Goal: Complete application form

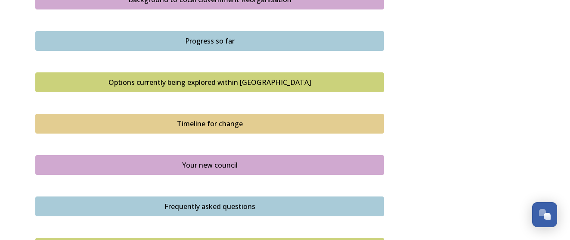
scroll to position [535, 0]
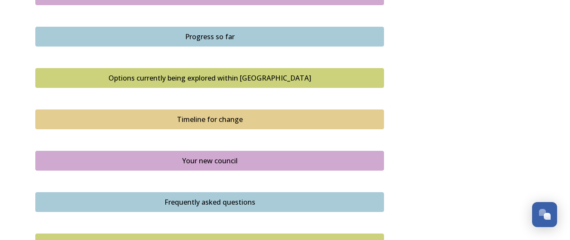
click at [290, 73] on div "Options currently being explored within [GEOGRAPHIC_DATA]" at bounding box center [209, 78] width 339 height 10
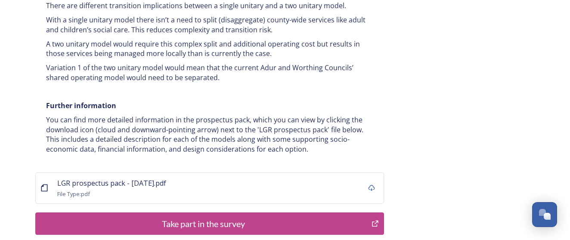
scroll to position [1755, 0]
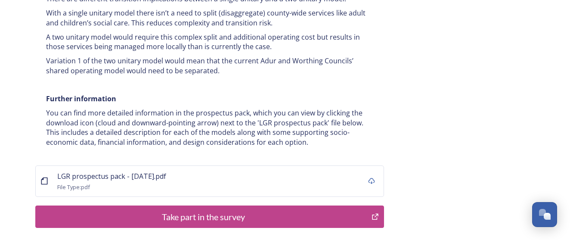
click at [273, 210] on div "Take part in the survey" at bounding box center [203, 216] width 327 height 13
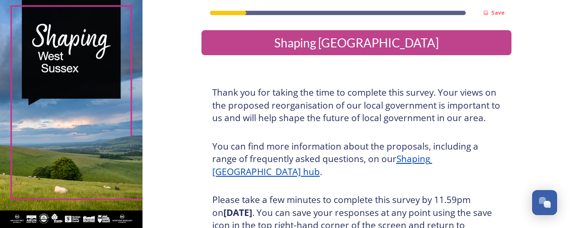
click at [340, 175] on h3 "You can find more information about the proposals, including a range of frequen…" at bounding box center [356, 159] width 289 height 38
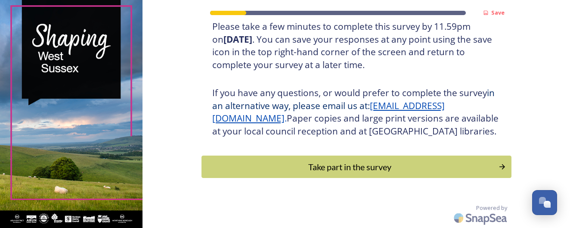
scroll to position [181, 0]
click at [399, 166] on div "Take part in the survey" at bounding box center [350, 166] width 291 height 13
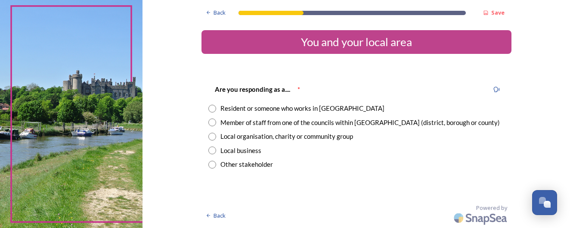
click at [216, 107] on input "radio" at bounding box center [213, 109] width 8 height 8
radio input "true"
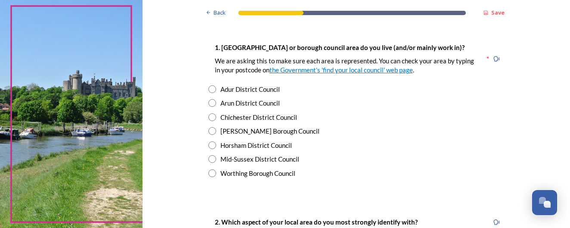
scroll to position [168, 0]
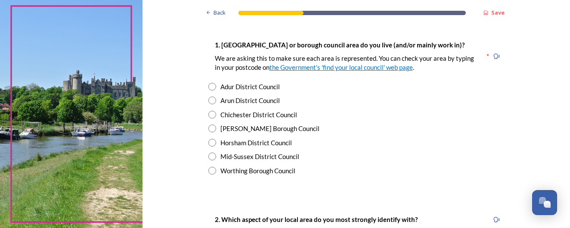
click at [216, 113] on input "radio" at bounding box center [213, 115] width 8 height 8
radio input "true"
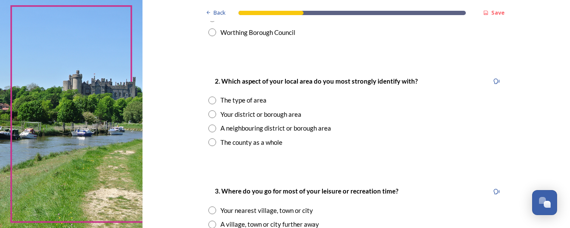
scroll to position [336, 0]
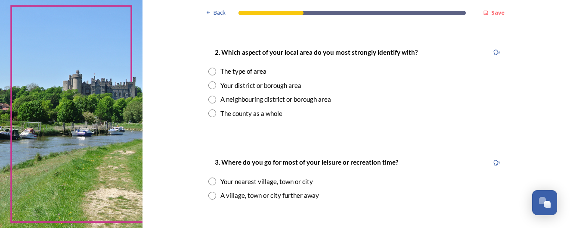
click at [216, 68] on input "radio" at bounding box center [213, 72] width 8 height 8
radio input "true"
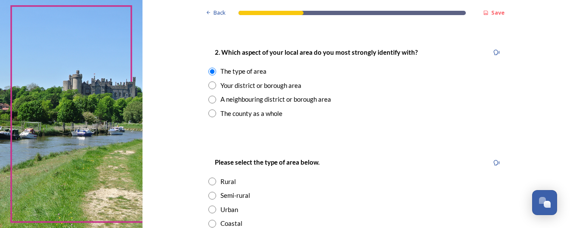
click at [216, 82] on input "radio" at bounding box center [213, 85] width 8 height 8
radio input "true"
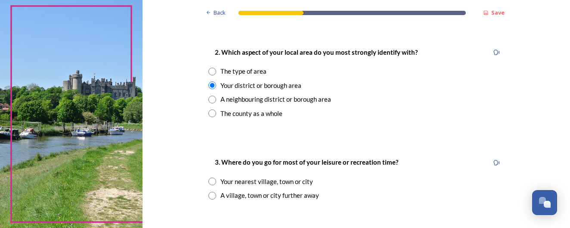
click at [405, 184] on div "3. Where do you go for most of your leisure or recreation time? Your nearest vi…" at bounding box center [357, 178] width 310 height 60
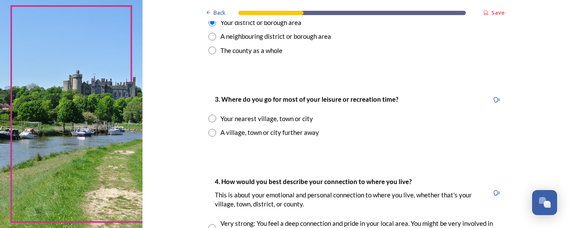
scroll to position [406, 0]
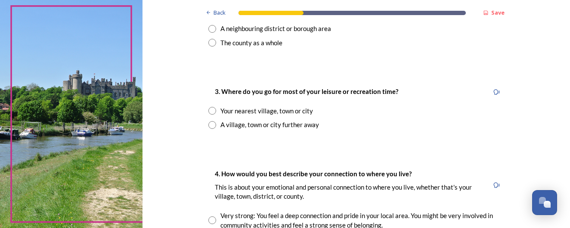
click at [251, 106] on div "Your nearest village, town or city" at bounding box center [357, 111] width 296 height 10
radio input "true"
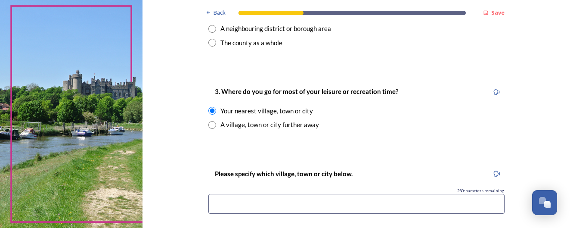
click at [299, 205] on input at bounding box center [357, 204] width 296 height 20
type input "chichester"
type input "Chichester"
click at [352, 221] on div "Please specify which village, town or city below. 240 characters remaining [GEO…" at bounding box center [357, 194] width 310 height 69
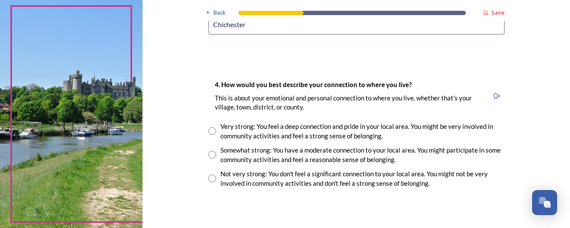
scroll to position [620, 0]
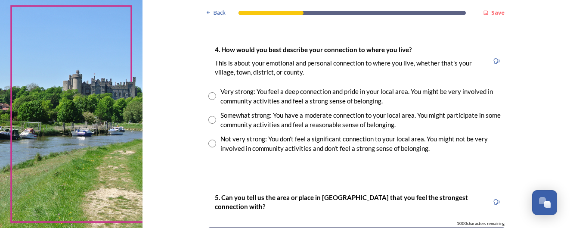
click at [216, 92] on input "radio" at bounding box center [213, 96] width 8 height 8
radio input "true"
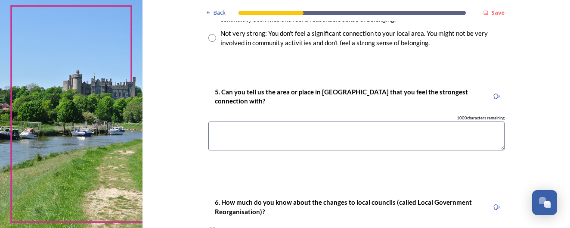
scroll to position [733, 0]
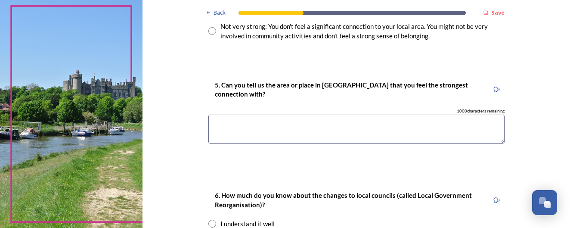
click at [291, 128] on textarea at bounding box center [357, 129] width 296 height 29
type textarea "chichester"
click at [313, 181] on div "6. How much do you know about the changes to local councils (called Local Gover…" at bounding box center [357, 230] width 310 height 98
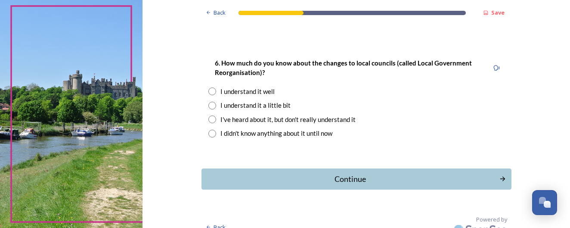
scroll to position [866, 0]
click at [216, 87] on input "radio" at bounding box center [213, 91] width 8 height 8
radio input "true"
click at [354, 173] on div "Continue" at bounding box center [351, 179] width 292 height 12
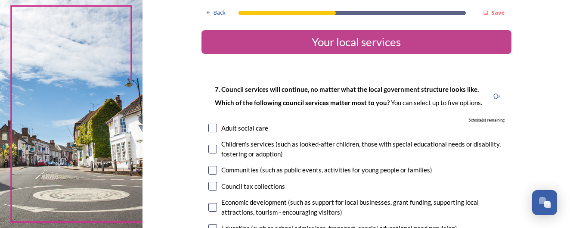
click at [429, 118] on div "5 choice(s) remaining" at bounding box center [357, 120] width 296 height 6
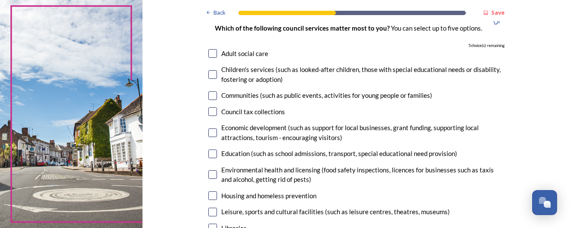
scroll to position [90, 0]
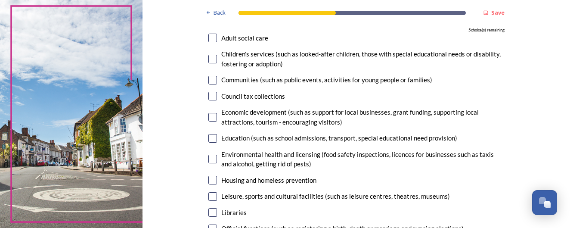
click at [217, 136] on input "checkbox" at bounding box center [213, 138] width 9 height 9
checkbox input "true"
click at [217, 115] on input "checkbox" at bounding box center [213, 117] width 9 height 9
checkbox input "true"
click at [217, 79] on input "checkbox" at bounding box center [213, 80] width 9 height 9
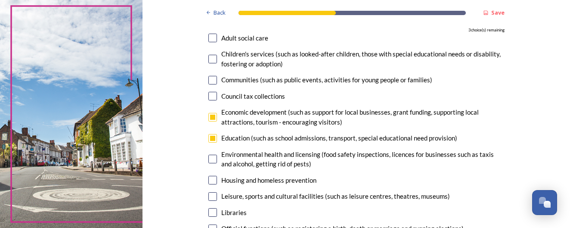
checkbox input "true"
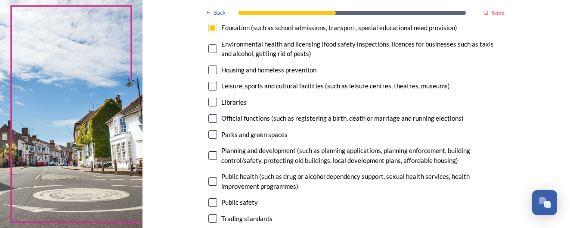
scroll to position [202, 0]
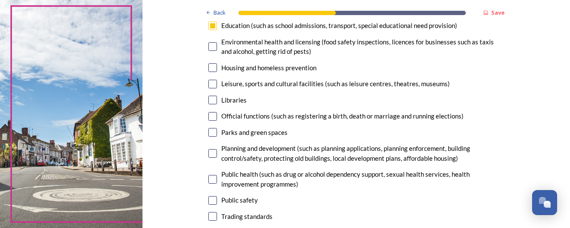
click at [217, 68] on input "checkbox" at bounding box center [213, 67] width 9 height 9
checkbox input "true"
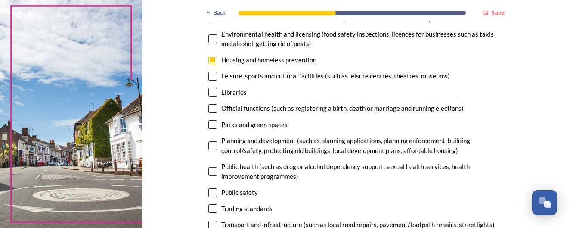
scroll to position [223, 0]
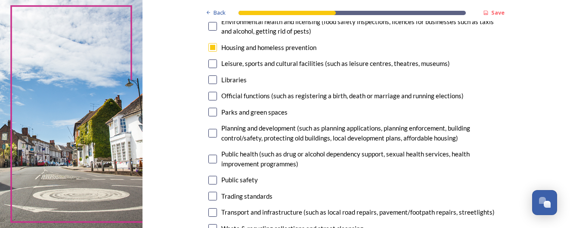
click at [217, 129] on input "checkbox" at bounding box center [213, 133] width 9 height 9
checkbox input "true"
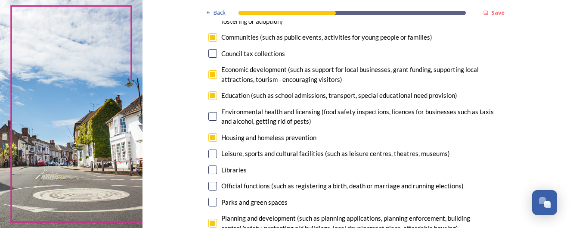
scroll to position [128, 0]
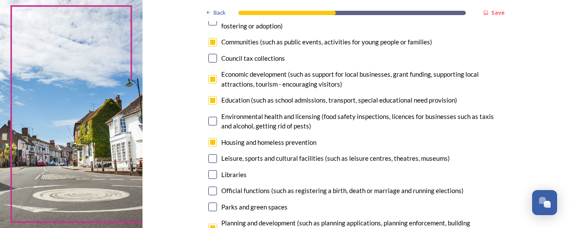
click at [217, 41] on input "checkbox" at bounding box center [213, 42] width 9 height 9
checkbox input "false"
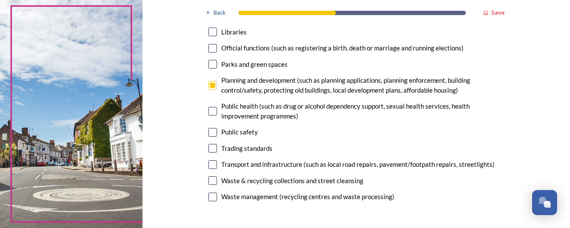
scroll to position [274, 0]
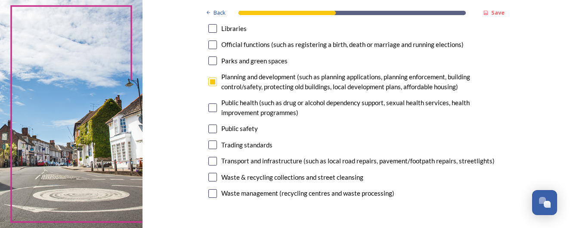
click at [217, 103] on input "checkbox" at bounding box center [213, 107] width 9 height 9
checkbox input "true"
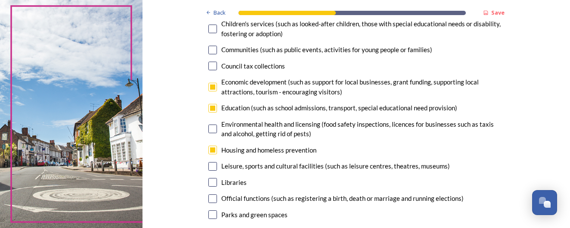
scroll to position [115, 0]
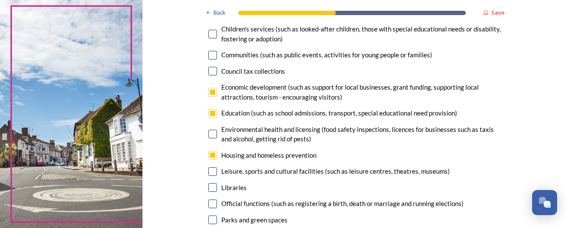
click at [217, 91] on input "checkbox" at bounding box center [213, 92] width 9 height 9
checkbox input "false"
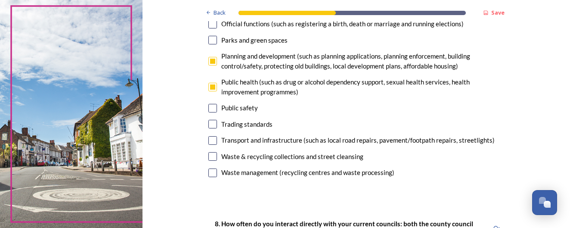
scroll to position [304, 0]
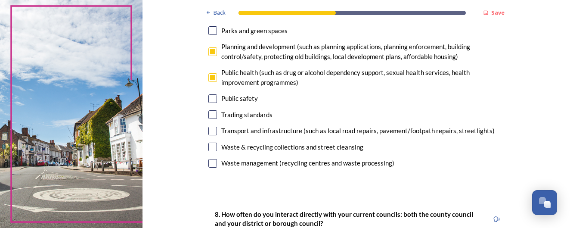
click at [217, 159] on input "checkbox" at bounding box center [213, 163] width 9 height 9
checkbox input "true"
click at [217, 143] on input "checkbox" at bounding box center [213, 147] width 9 height 9
checkbox input "false"
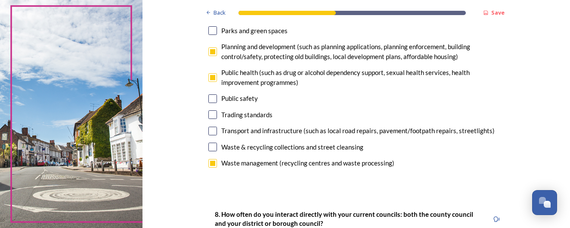
click at [217, 159] on input "checkbox" at bounding box center [213, 163] width 9 height 9
checkbox input "false"
click at [217, 143] on input "checkbox" at bounding box center [213, 147] width 9 height 9
checkbox input "false"
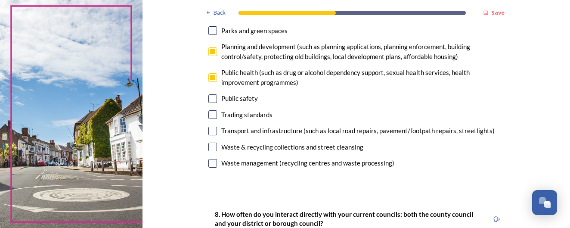
click at [217, 159] on input "checkbox" at bounding box center [213, 163] width 9 height 9
checkbox input "true"
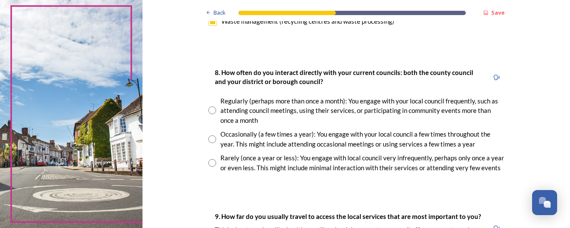
scroll to position [447, 0]
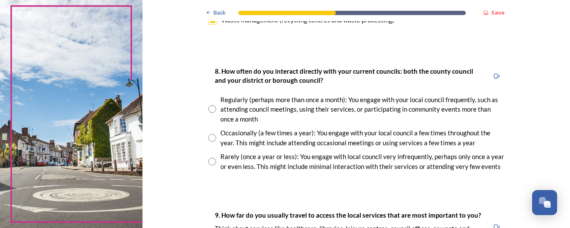
click at [216, 158] on input "radio" at bounding box center [213, 162] width 8 height 8
radio input "true"
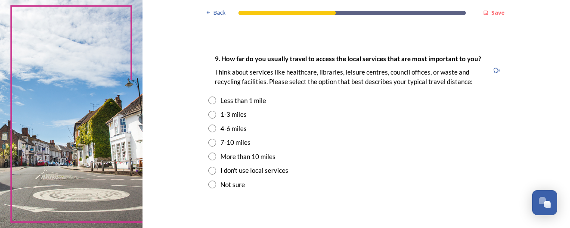
scroll to position [610, 0]
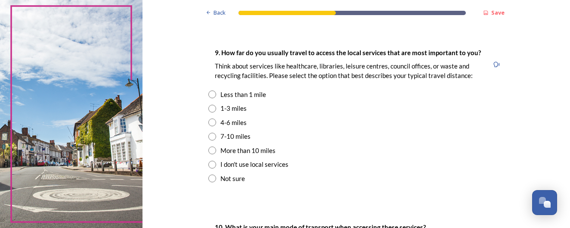
click at [216, 133] on input "radio" at bounding box center [213, 137] width 8 height 8
radio input "true"
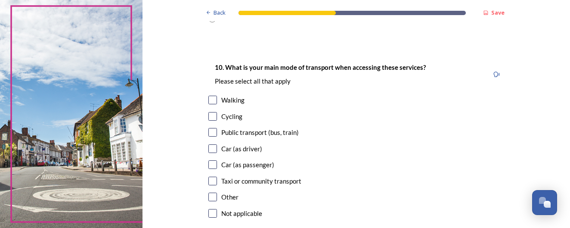
scroll to position [775, 0]
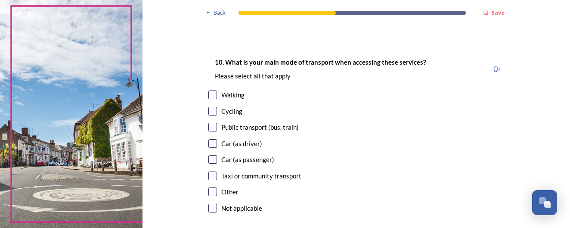
click at [217, 139] on input "checkbox" at bounding box center [213, 143] width 9 height 9
checkbox input "true"
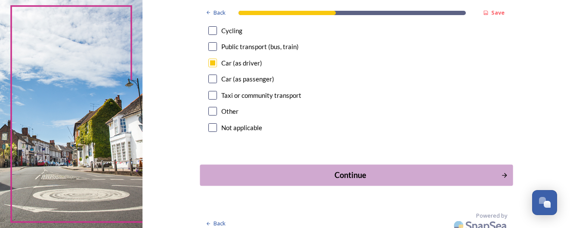
scroll to position [851, 0]
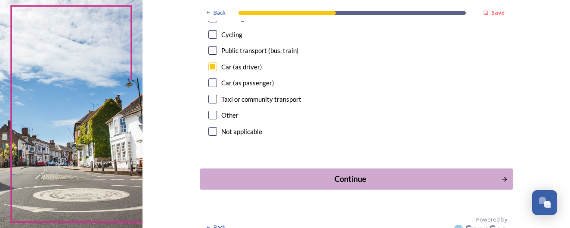
click at [374, 173] on div "Continue" at bounding box center [351, 179] width 292 height 12
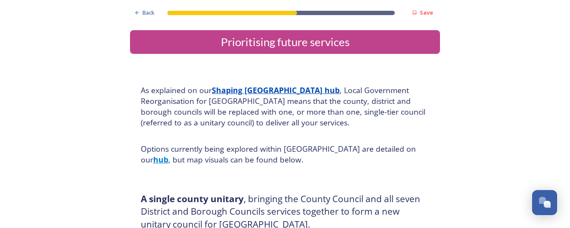
click at [413, 183] on div "A single county unitary , bringing the County Council and all seven District an…" at bounding box center [285, 211] width 310 height 57
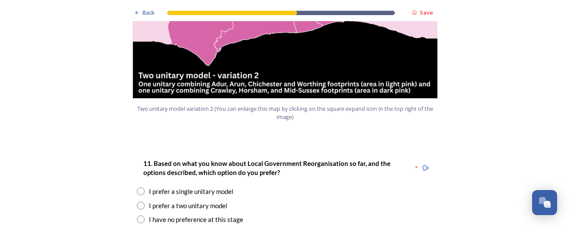
scroll to position [1054, 0]
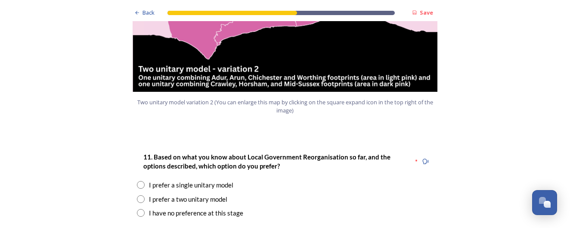
click at [140, 195] on input "radio" at bounding box center [141, 199] width 8 height 8
radio input "true"
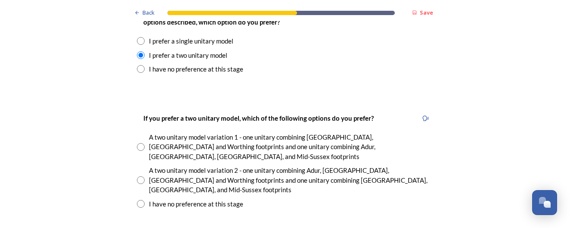
scroll to position [1213, 0]
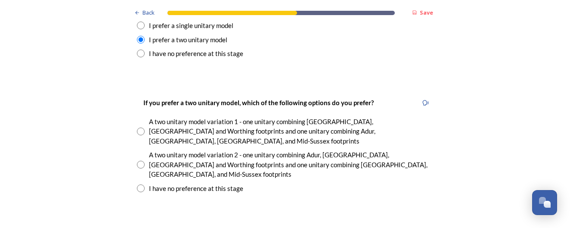
click at [138, 161] on input "radio" at bounding box center [141, 165] width 8 height 8
radio input "true"
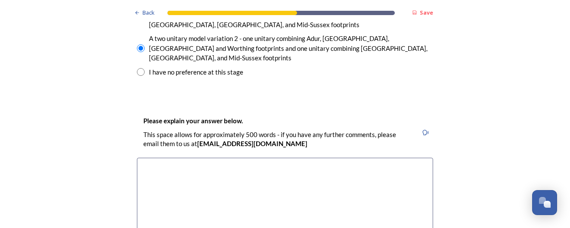
scroll to position [1334, 0]
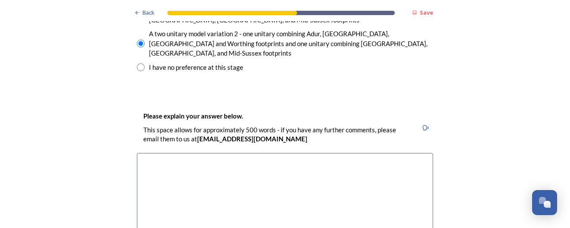
click at [160, 153] on textarea at bounding box center [285, 201] width 296 height 97
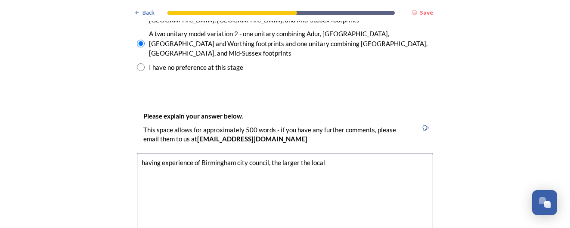
click at [145, 153] on textarea "having experience of Birmingham city council, the larger the local" at bounding box center [285, 201] width 296 height 97
click at [334, 153] on textarea "Having experience of Birmingham city council, the larger the local" at bounding box center [285, 201] width 296 height 97
click at [297, 153] on textarea "Having experience of Birmingham city council, the larger the local authority" at bounding box center [285, 201] width 296 height 97
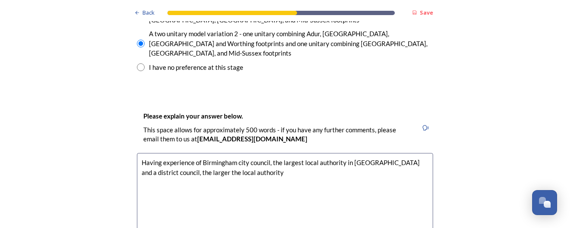
click at [253, 153] on textarea "Having experience of Birmingham city council, the largest local authority in Eu…" at bounding box center [285, 201] width 296 height 97
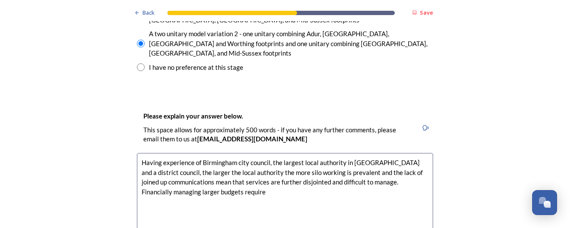
drag, startPoint x: 372, startPoint y: 129, endPoint x: 375, endPoint y: 134, distance: 5.8
click at [375, 153] on textarea "Having experience of Birmingham city council, the largest local authority in Eu…" at bounding box center [285, 201] width 296 height 97
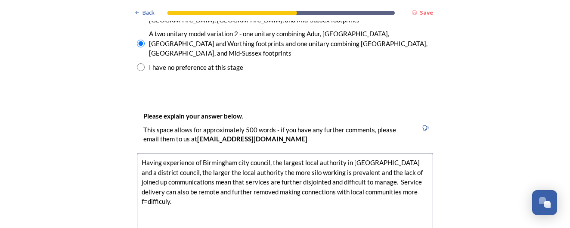
click at [267, 153] on textarea "Having experience of Birmingham city council, the largest local authority in Eu…" at bounding box center [285, 201] width 296 height 97
drag, startPoint x: 420, startPoint y: 138, endPoint x: 386, endPoint y: 138, distance: 34.9
click at [386, 153] on textarea "Having experience of Birmingham city council, the largest local authority in Eu…" at bounding box center [285, 201] width 296 height 97
click at [397, 153] on textarea "Having experience of Birmingham city council, the largest local authority in Eu…" at bounding box center [285, 201] width 296 height 97
click at [202, 153] on textarea "Having experience of Birmingham city council, the largest local authority in Eu…" at bounding box center [285, 201] width 296 height 97
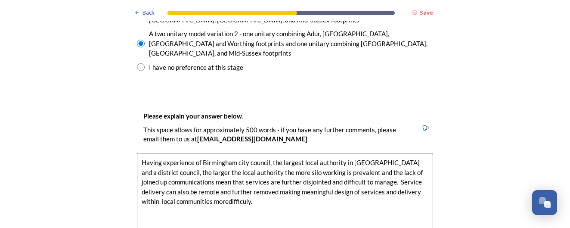
click at [299, 153] on textarea "Having experience of Birmingham city council, the largest local authority in Eu…" at bounding box center [285, 201] width 296 height 97
click at [228, 153] on textarea "Having experience of Birmingham city council, the largest local authority in Eu…" at bounding box center [285, 201] width 296 height 97
click at [252, 153] on textarea "Having experience of Birmingham city council, the largest local authority in Eu…" at bounding box center [285, 201] width 296 height 97
type textarea "Having experience of Birmingham city council, the largest local authority in Eu…"
click at [487, 146] on div "Back Save Prioritising future services As explained on our Shaping West Sussex …" at bounding box center [285, 171] width 570 height 3011
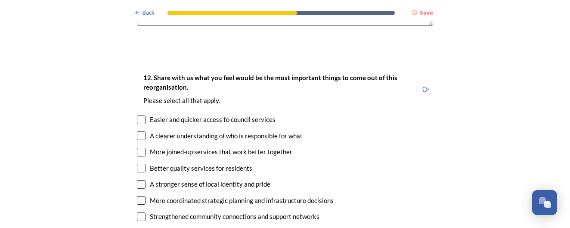
scroll to position [1559, 0]
click at [370, 163] on div "Better quality services for residents" at bounding box center [285, 168] width 296 height 10
checkbox input "true"
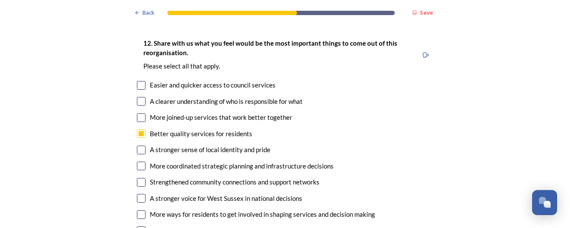
scroll to position [1599, 0]
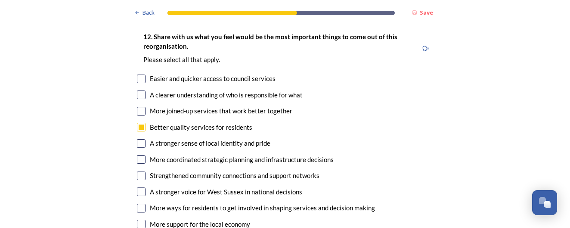
click at [144, 75] on input "checkbox" at bounding box center [141, 79] width 9 height 9
checkbox input "true"
click at [141, 90] on input "checkbox" at bounding box center [141, 94] width 9 height 9
checkbox input "true"
click at [141, 107] on input "checkbox" at bounding box center [141, 111] width 9 height 9
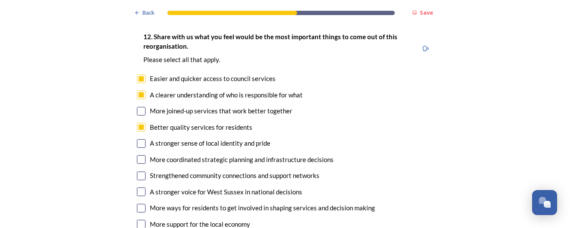
checkbox input "true"
click at [142, 155] on input "checkbox" at bounding box center [141, 159] width 9 height 9
checkbox input "true"
click at [141, 171] on input "checkbox" at bounding box center [141, 175] width 9 height 9
checkbox input "true"
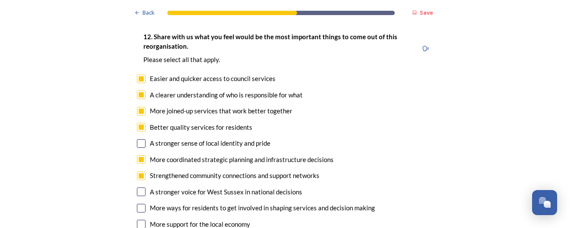
click at [140, 187] on input "checkbox" at bounding box center [141, 191] width 9 height 9
checkbox input "true"
click at [142, 204] on input "checkbox" at bounding box center [141, 208] width 9 height 9
checkbox input "true"
click at [207, 190] on div "12. Share with us what you feel would be the most important things to come out …" at bounding box center [285, 139] width 310 height 233
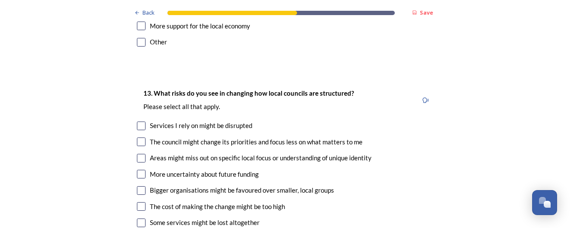
scroll to position [1799, 0]
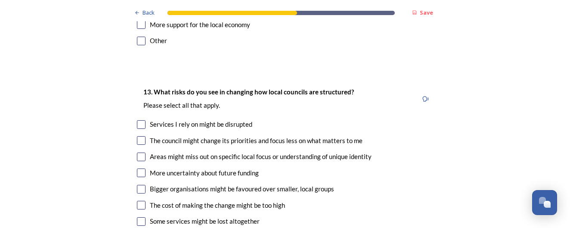
click at [143, 120] on input "checkbox" at bounding box center [141, 124] width 9 height 9
checkbox input "true"
click at [143, 136] on input "checkbox" at bounding box center [141, 140] width 9 height 9
checkbox input "true"
click at [146, 152] on div "Areas might miss out on specific local focus or understanding of unique identity" at bounding box center [285, 157] width 296 height 10
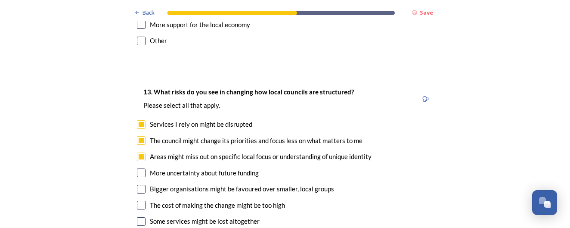
checkbox input "true"
click at [144, 168] on input "checkbox" at bounding box center [141, 172] width 9 height 9
checkbox input "true"
click at [146, 184] on div "Bigger organisations might be favoured over smaller, local groups" at bounding box center [285, 189] width 296 height 10
checkbox input "true"
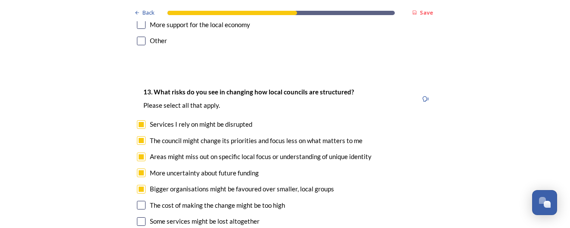
click at [145, 201] on input "checkbox" at bounding box center [141, 205] width 9 height 9
checkbox input "true"
click at [143, 217] on input "checkbox" at bounding box center [141, 221] width 9 height 9
checkbox input "true"
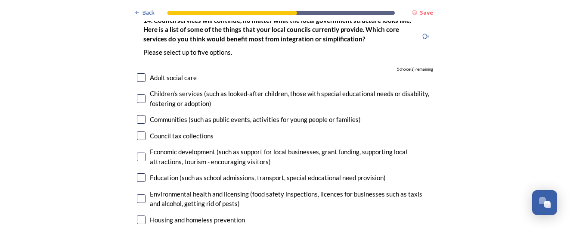
scroll to position [2090, 0]
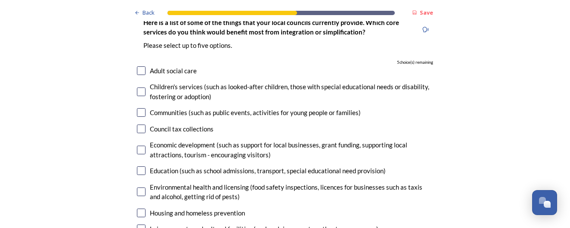
click at [139, 166] on input "checkbox" at bounding box center [141, 170] width 9 height 9
checkbox input "true"
click at [143, 209] on input "checkbox" at bounding box center [141, 213] width 9 height 9
checkbox input "true"
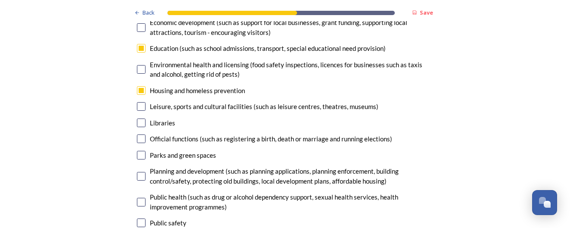
scroll to position [2213, 0]
click at [141, 171] on input "checkbox" at bounding box center [141, 175] width 9 height 9
checkbox input "true"
click at [144, 197] on input "checkbox" at bounding box center [141, 201] width 9 height 9
checkbox input "true"
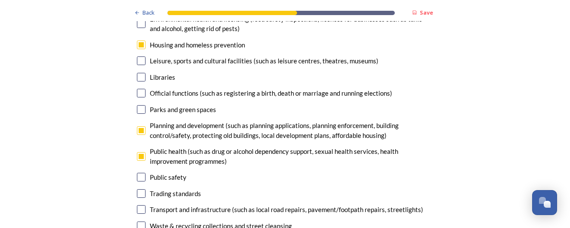
scroll to position [2276, 0]
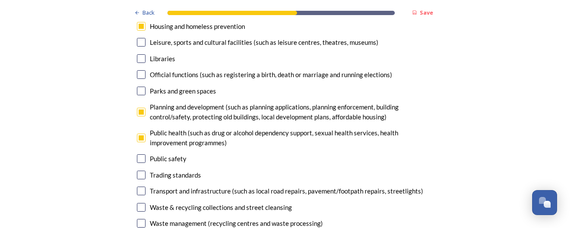
click at [142, 219] on input "checkbox" at bounding box center [141, 223] width 9 height 9
checkbox input "true"
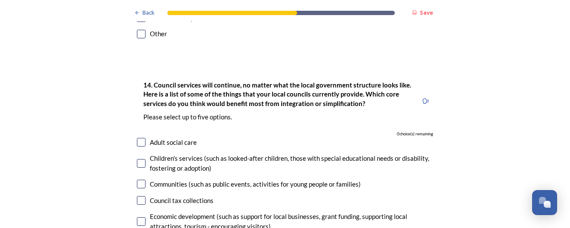
scroll to position [2016, 0]
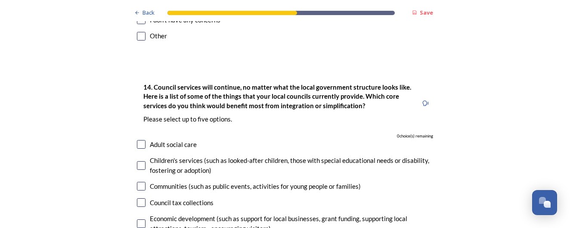
click at [143, 140] on input "checkbox" at bounding box center [141, 144] width 9 height 9
checkbox input "false"
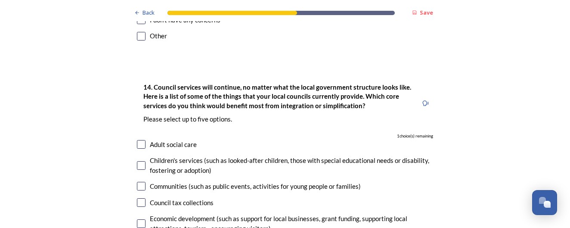
checkbox input "false"
click at [142, 140] on input "checkbox" at bounding box center [141, 144] width 9 height 9
checkbox input "true"
click at [142, 161] on input "checkbox" at bounding box center [141, 165] width 9 height 9
checkbox input "true"
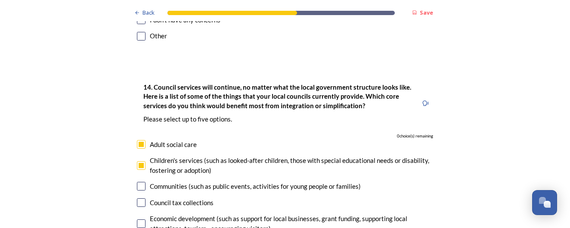
click at [142, 198] on input "checkbox" at bounding box center [141, 202] width 9 height 9
checkbox input "false"
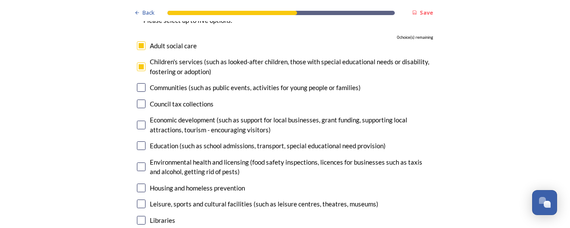
scroll to position [2118, 0]
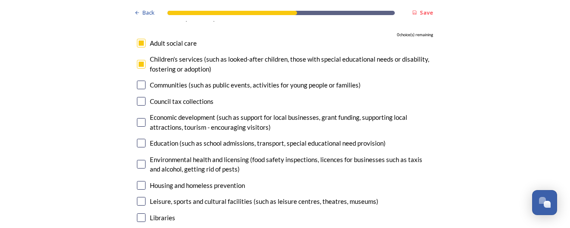
checkbox input "false"
click at [140, 97] on input "checkbox" at bounding box center [141, 101] width 9 height 9
checkbox input "true"
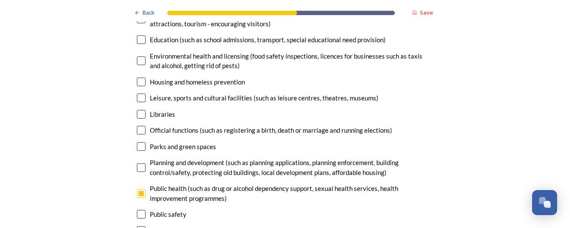
scroll to position [2221, 0]
checkbox input "false"
click at [140, 189] on input "checkbox" at bounding box center [141, 193] width 9 height 9
checkbox input "false"
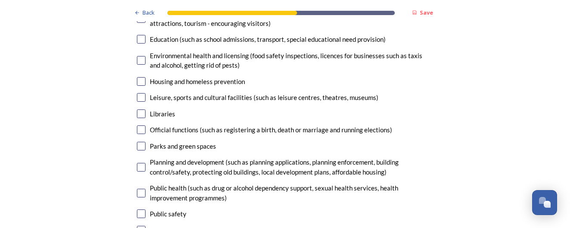
click at [142, 125] on input "checkbox" at bounding box center [141, 129] width 9 height 9
checkbox input "true"
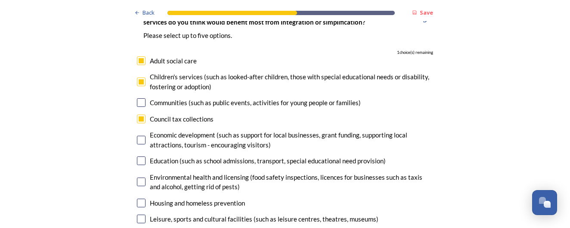
scroll to position [2097, 0]
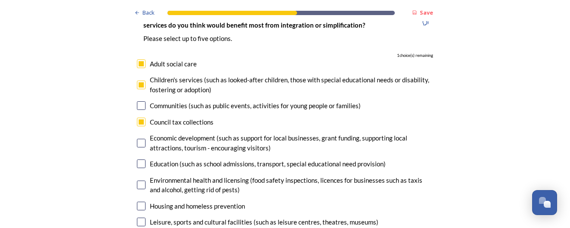
click at [143, 218] on input "checkbox" at bounding box center [141, 222] width 9 height 9
checkbox input "true"
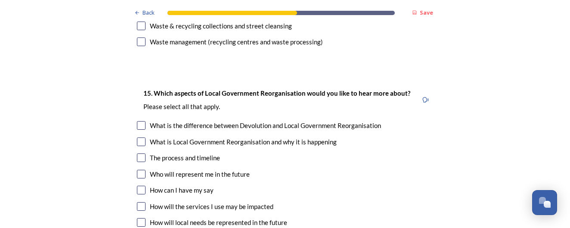
scroll to position [2461, 0]
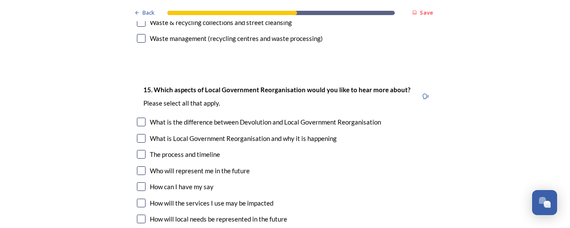
click at [144, 150] on input "checkbox" at bounding box center [141, 154] width 9 height 9
checkbox input "true"
click at [145, 166] on input "checkbox" at bounding box center [141, 170] width 9 height 9
checkbox input "true"
click at [145, 182] on input "checkbox" at bounding box center [141, 186] width 9 height 9
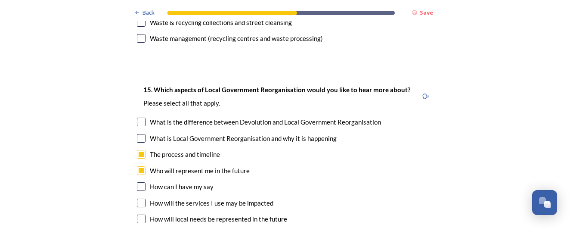
checkbox input "true"
click at [143, 199] on input "checkbox" at bounding box center [141, 203] width 9 height 9
checkbox input "true"
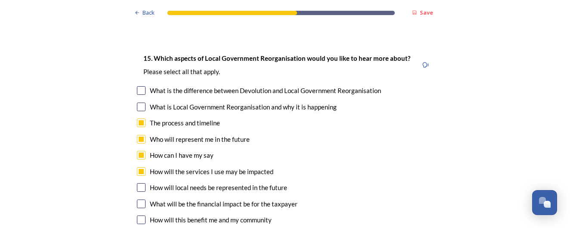
scroll to position [2507, 0]
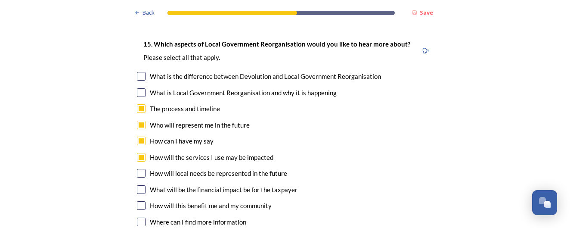
click at [145, 201] on input "checkbox" at bounding box center [141, 205] width 9 height 9
checkbox input "true"
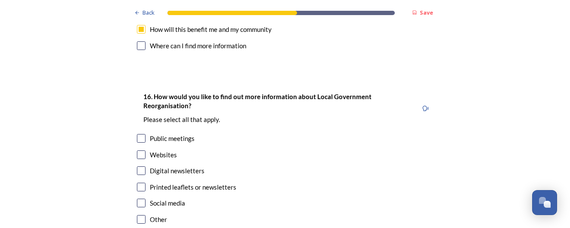
scroll to position [2686, 0]
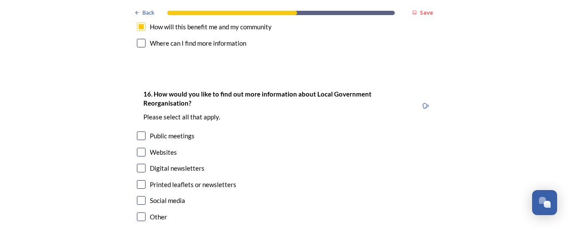
click at [140, 164] on input "checkbox" at bounding box center [141, 168] width 9 height 9
checkbox input "true"
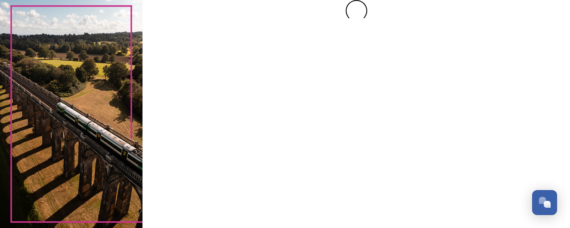
scroll to position [0, 0]
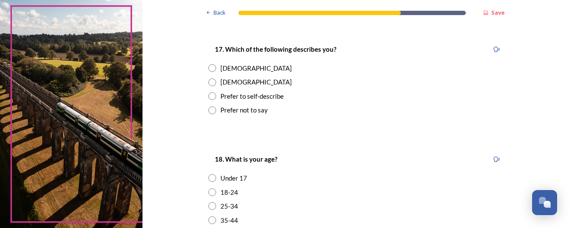
scroll to position [146, 0]
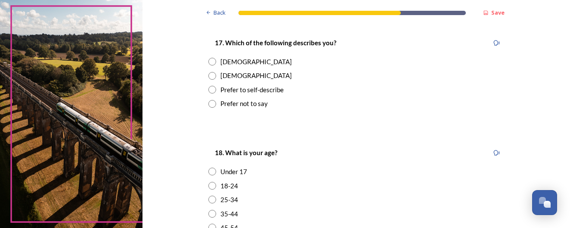
click at [216, 59] on input "radio" at bounding box center [213, 62] width 8 height 8
radio input "true"
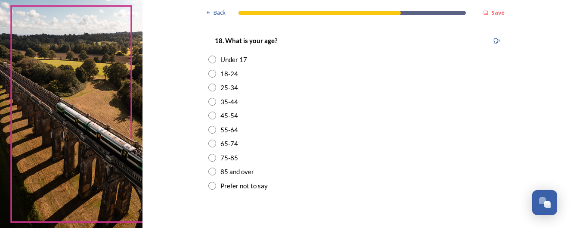
scroll to position [273, 0]
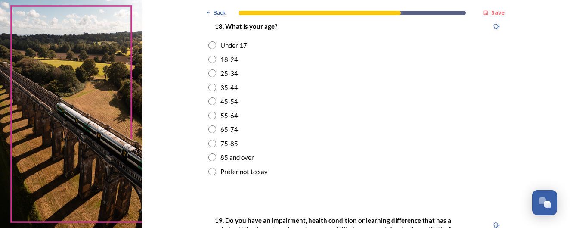
click at [216, 112] on input "radio" at bounding box center [213, 116] width 8 height 8
radio input "true"
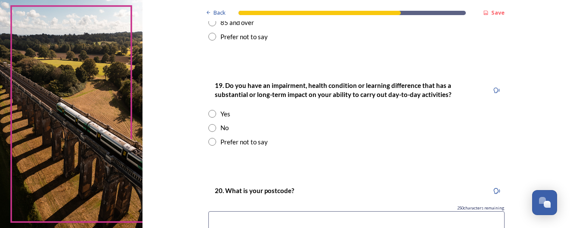
scroll to position [417, 0]
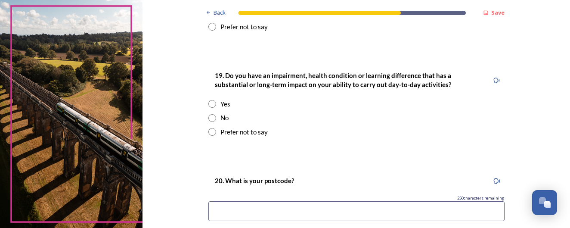
click at [216, 114] on input "radio" at bounding box center [213, 118] width 8 height 8
radio input "true"
click at [265, 207] on input at bounding box center [357, 211] width 296 height 20
type input "PO20 7AB"
type input "PO20 7aB"
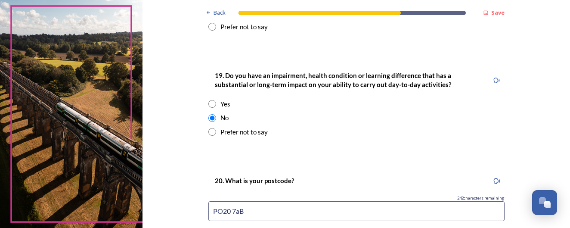
click at [355, 221] on div "20. What is your postcode? 242 characters remaining PO20 7aB" at bounding box center [357, 201] width 310 height 69
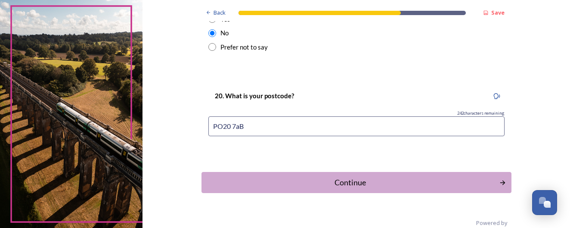
scroll to position [503, 0]
click at [399, 177] on div "Continue" at bounding box center [351, 182] width 292 height 12
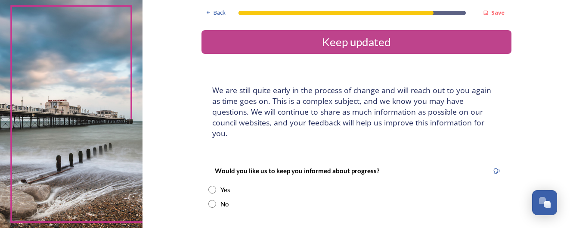
click at [216, 186] on input "radio" at bounding box center [213, 190] width 8 height 8
radio input "true"
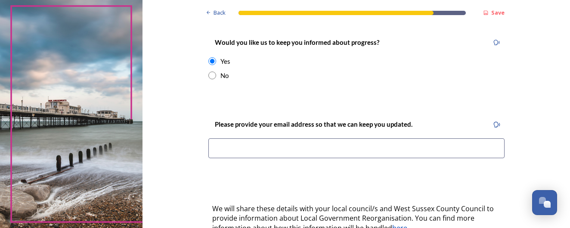
scroll to position [129, 0]
click at [264, 138] on input at bounding box center [357, 148] width 296 height 20
type input "vonniechurch@me.com"
click at [369, 168] on div "Back Save Keep updated We are still quite early in the process of change and wi…" at bounding box center [357, 137] width 310 height 532
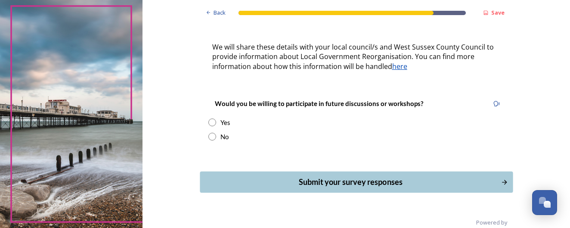
scroll to position [289, 0]
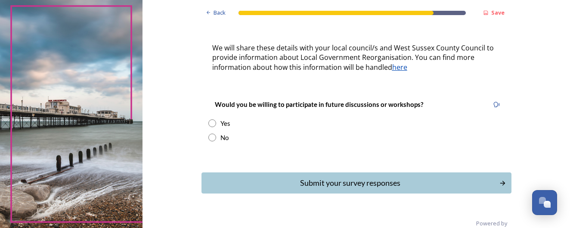
click at [216, 119] on input "radio" at bounding box center [213, 123] width 8 height 8
radio input "true"
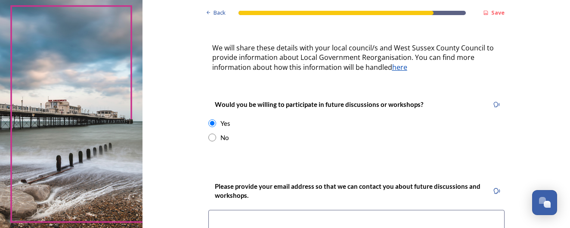
click at [320, 210] on input at bounding box center [357, 220] width 296 height 20
type input "vonni"
type input "vonniechurch@me.com"
click at [430, 191] on div "Please provide your email address so that we can contact you about future discu…" at bounding box center [357, 208] width 310 height 72
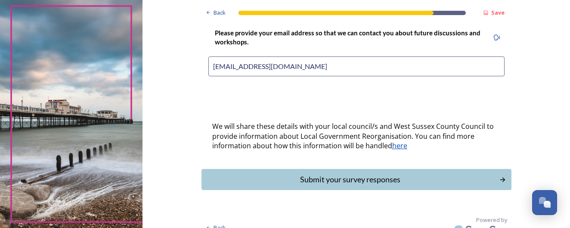
scroll to position [437, 0]
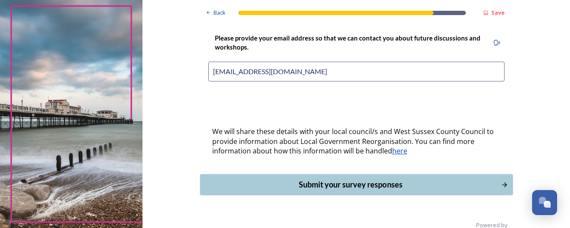
click at [411, 179] on div "Submit your survey responses" at bounding box center [351, 185] width 292 height 12
